Goal: Transaction & Acquisition: Purchase product/service

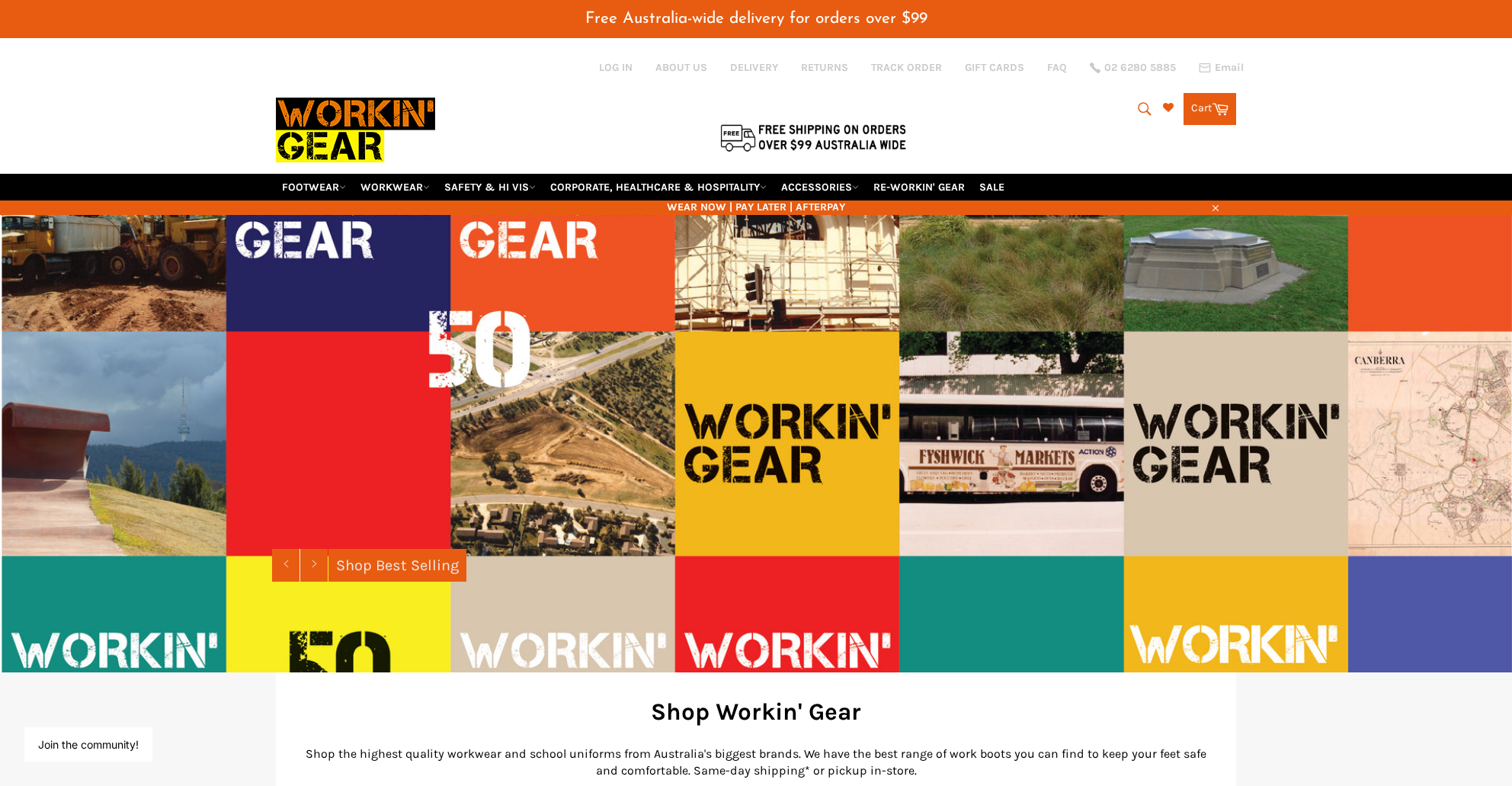
click at [1138, 107] on icon "submit" at bounding box center [1144, 108] width 13 height 13
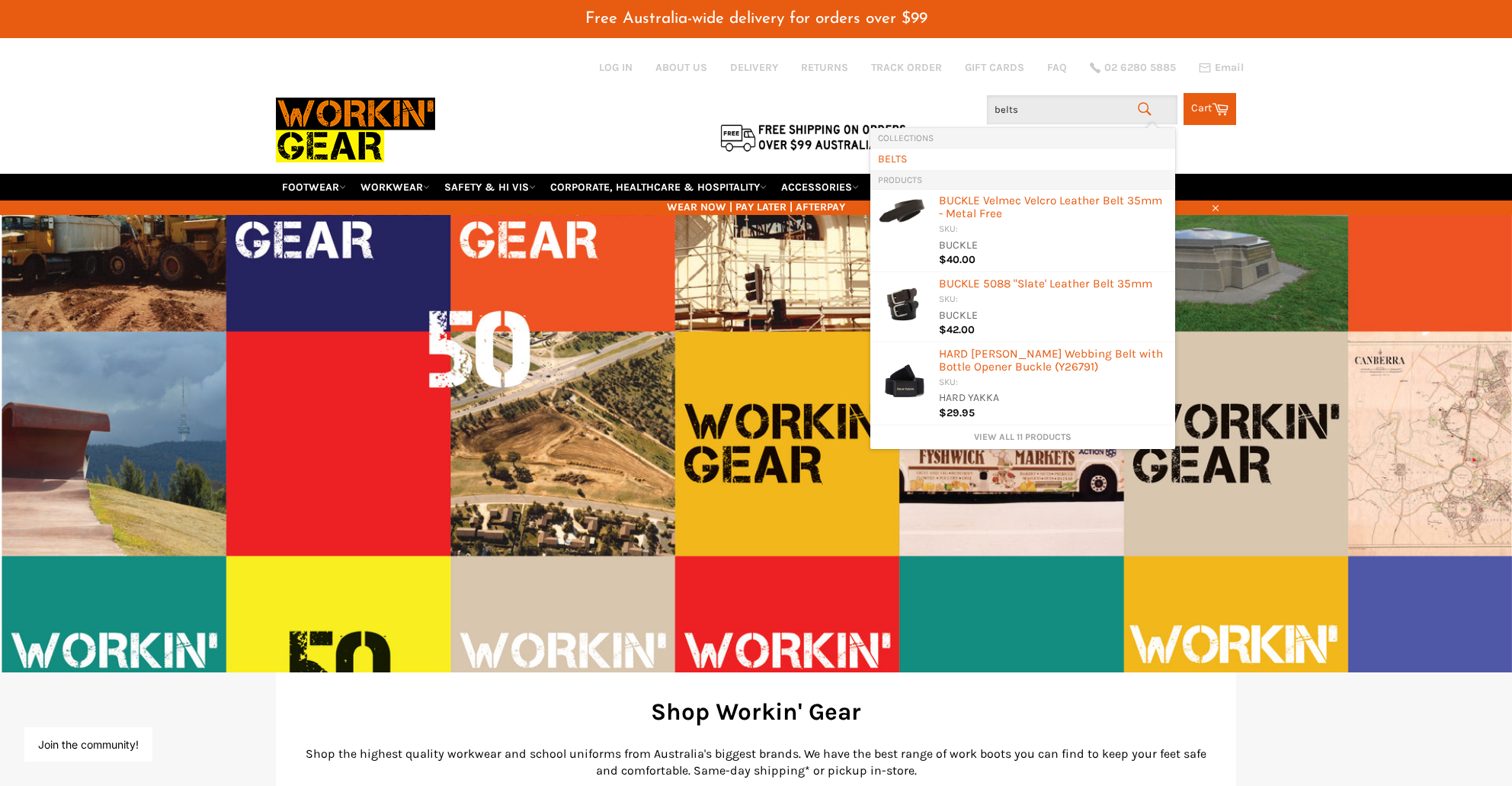
type input "belts"
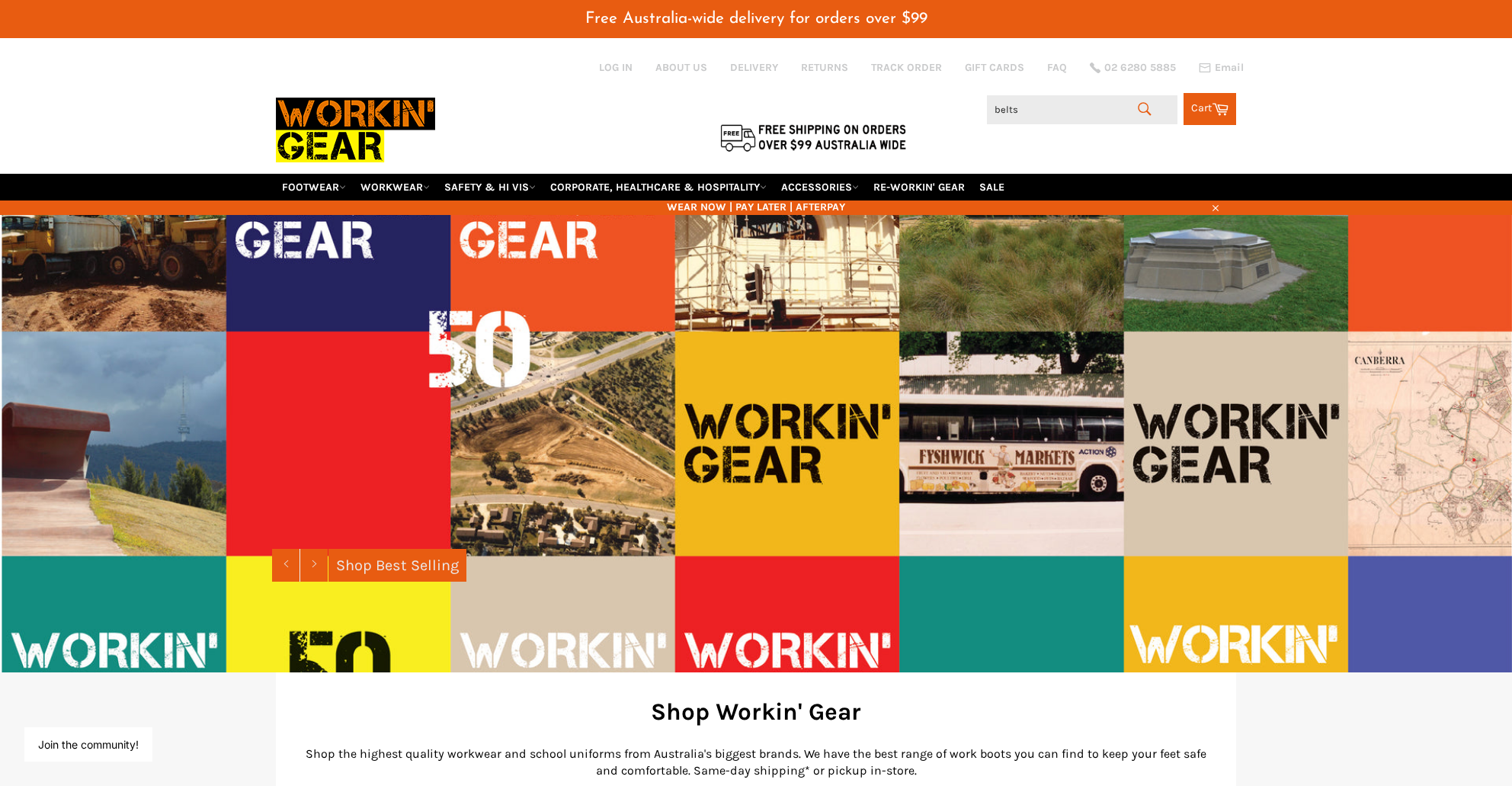
click at [1147, 106] on icon "submit" at bounding box center [1145, 109] width 17 height 17
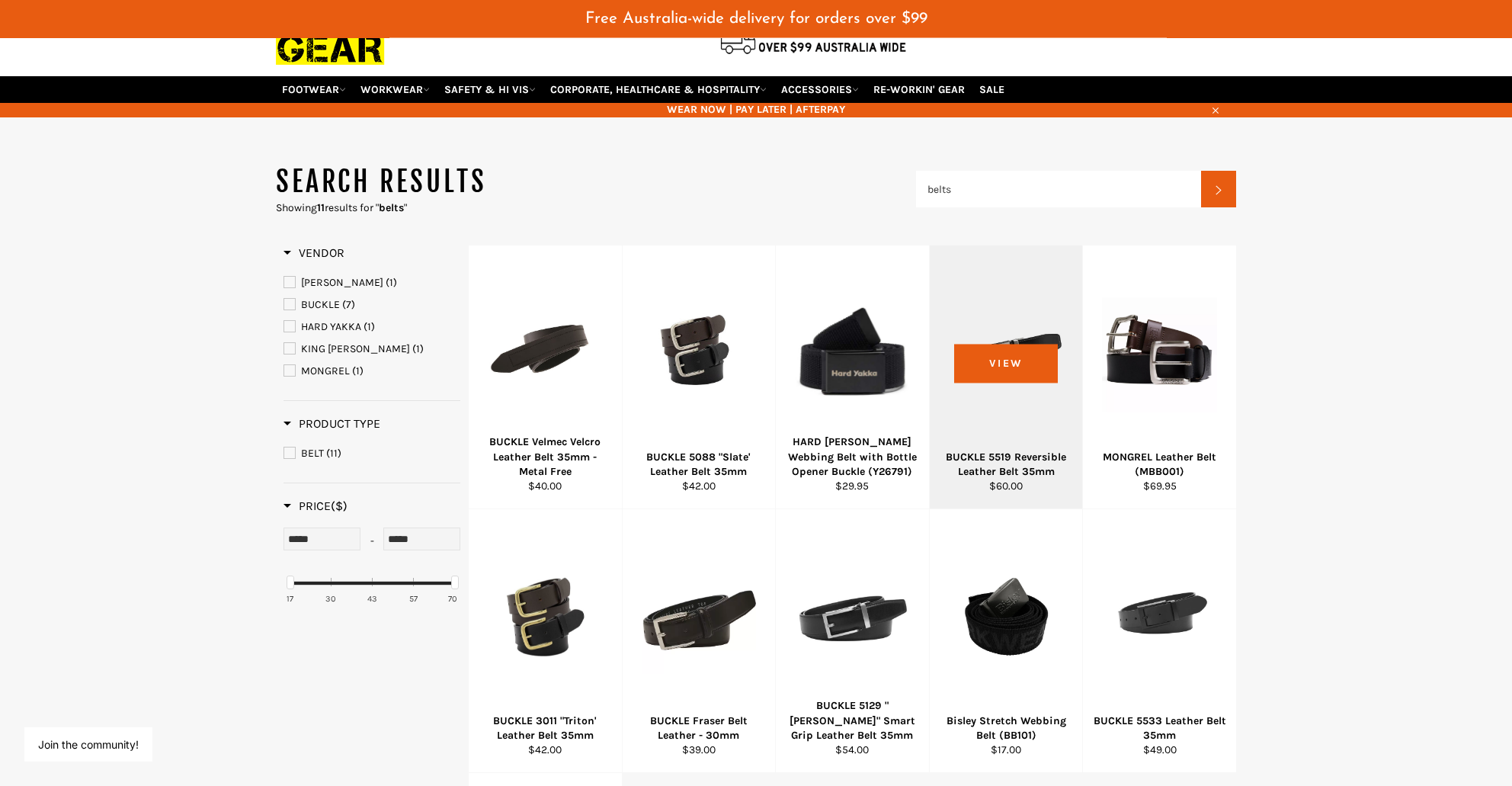
scroll to position [166, 0]
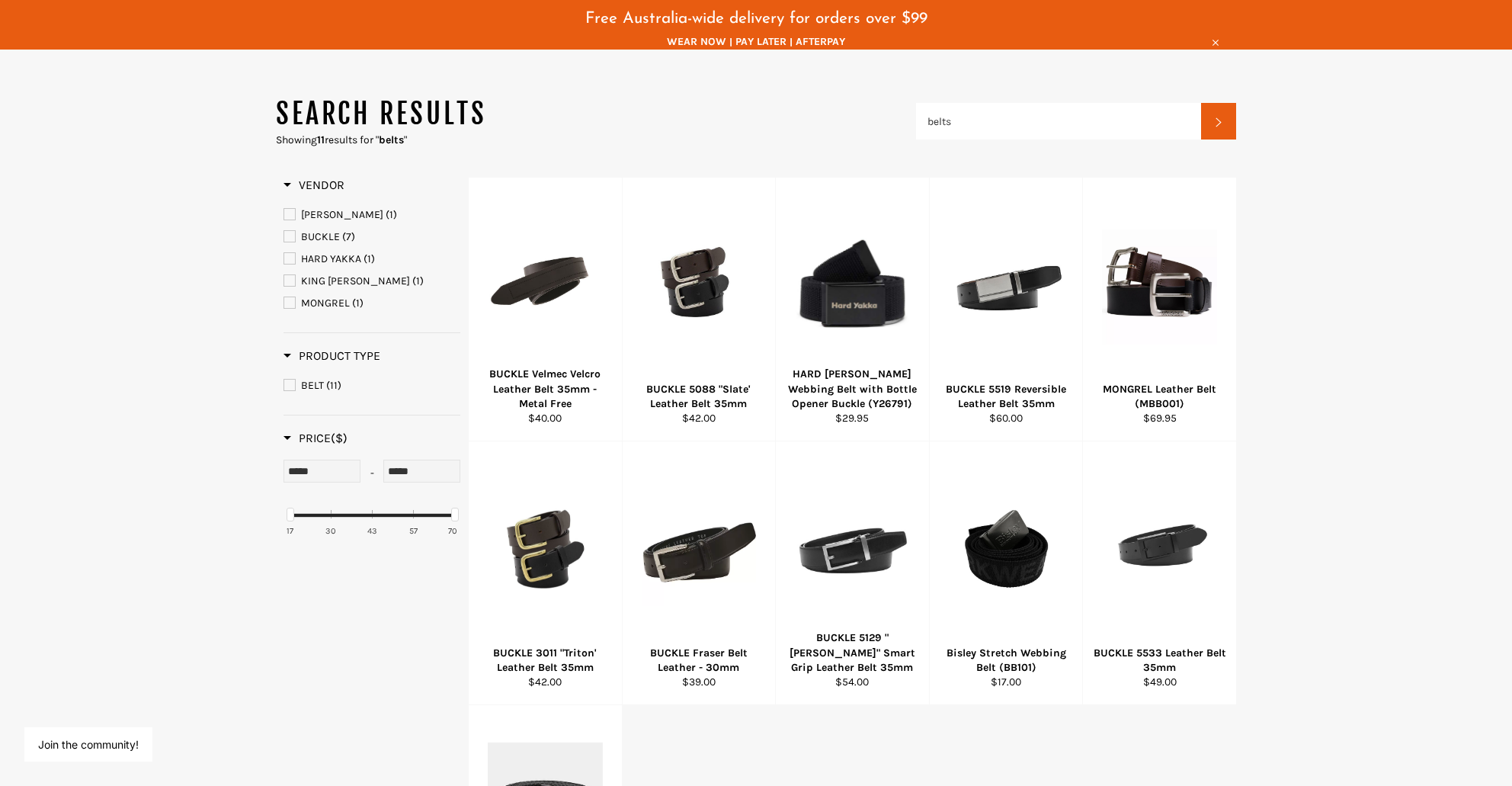
click at [290, 231] on span "BUCKLE" at bounding box center [289, 236] width 11 height 11
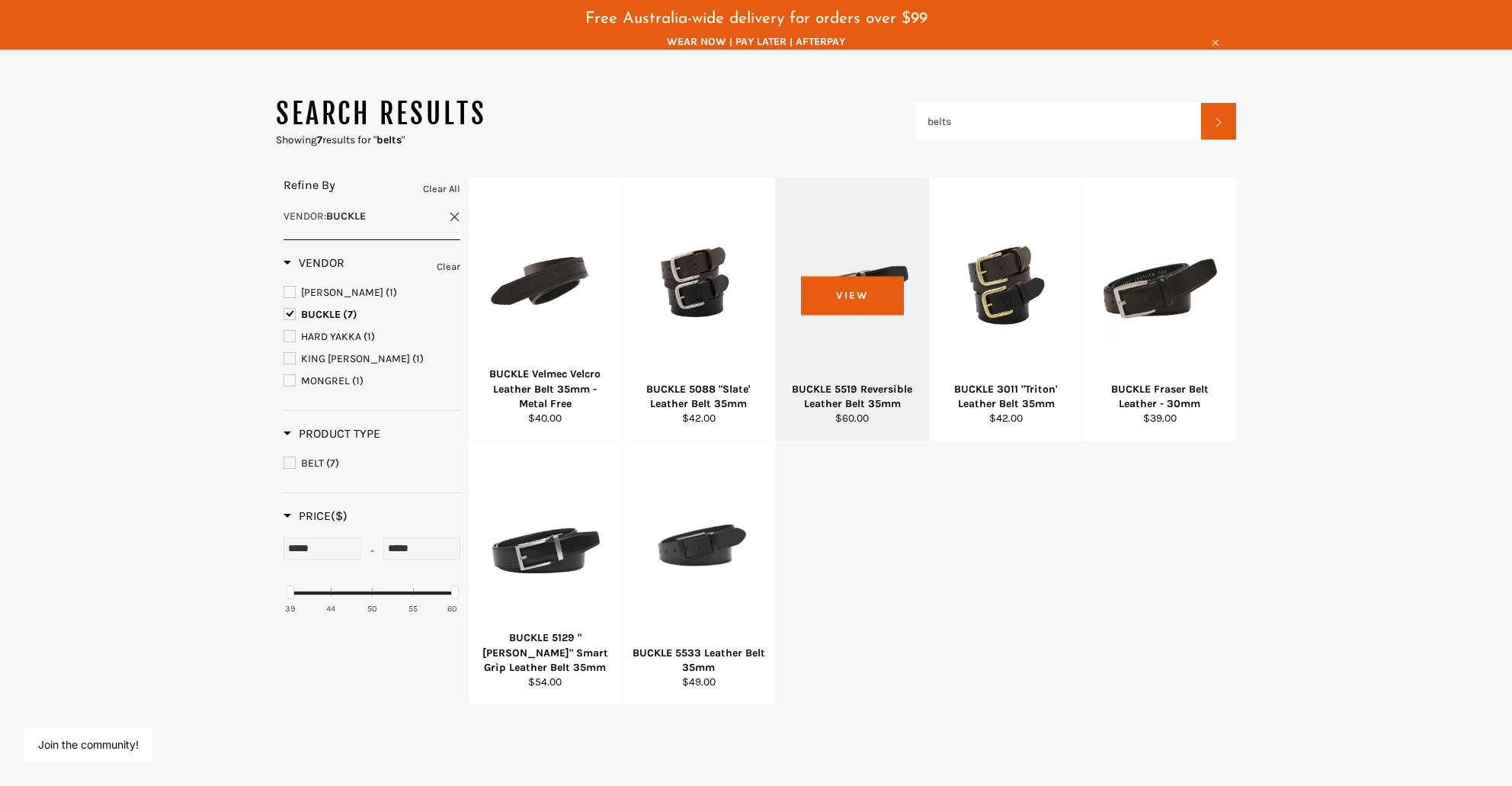
click at [874, 290] on div at bounding box center [853, 286] width 115 height 180
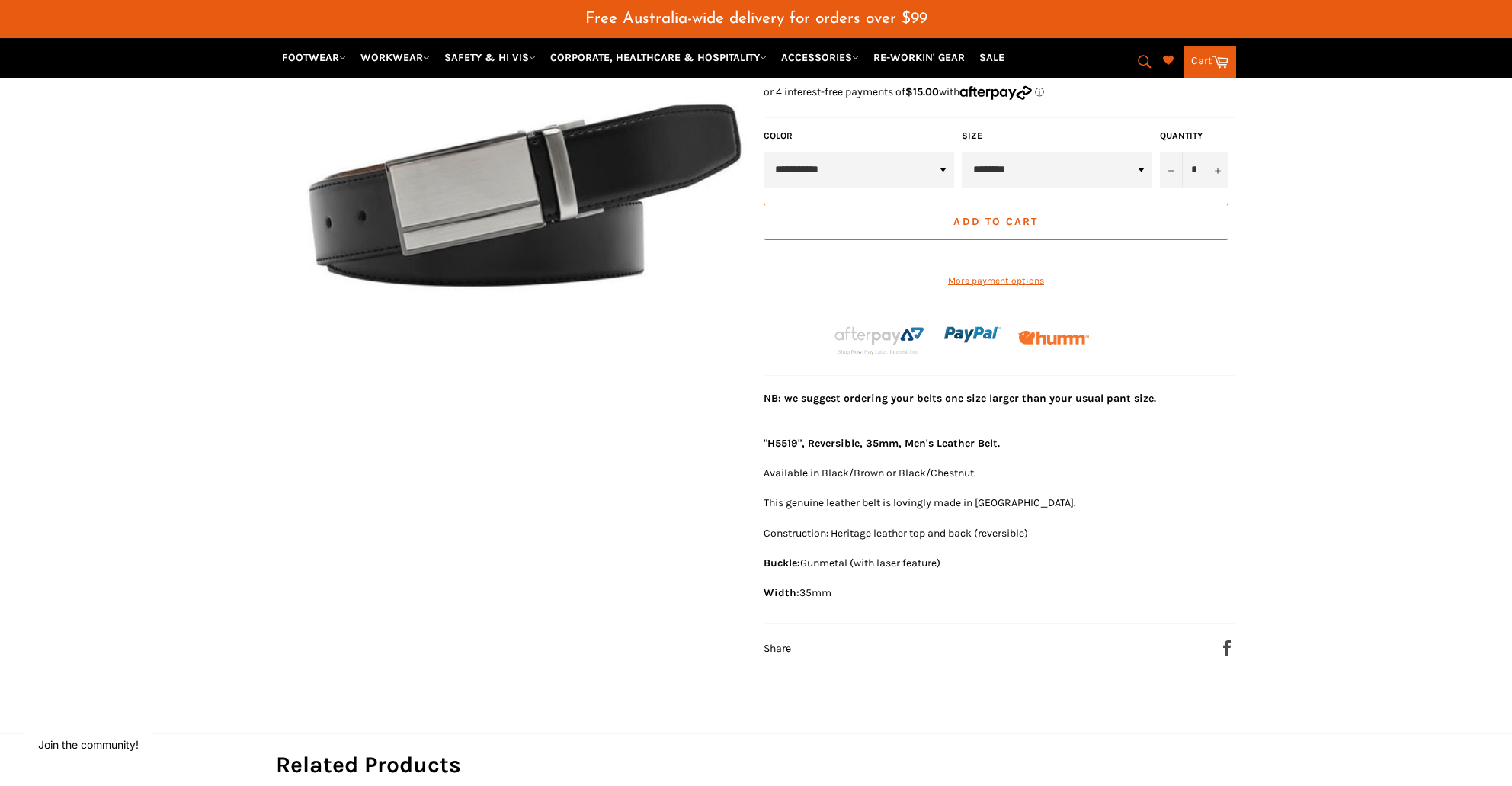
scroll to position [414, 0]
